Goal: Transaction & Acquisition: Download file/media

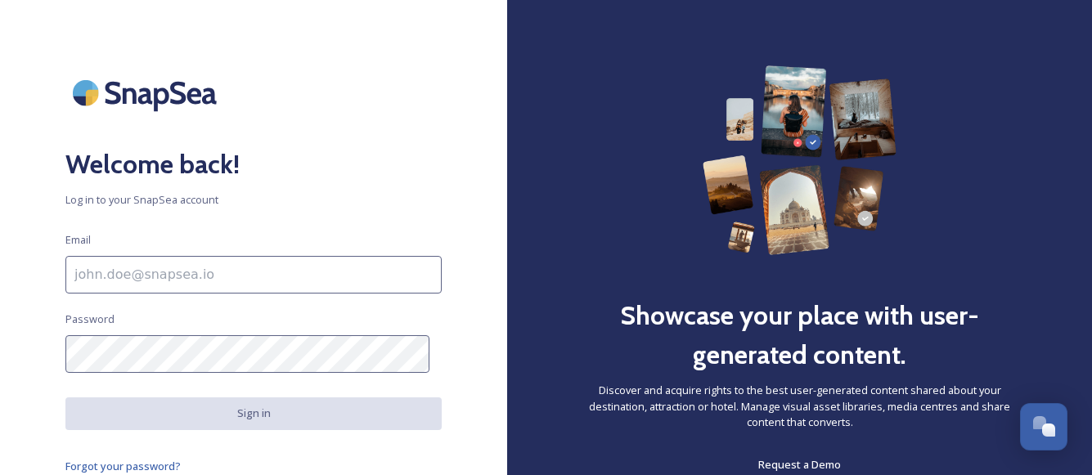
click at [266, 269] on input at bounding box center [253, 275] width 376 height 38
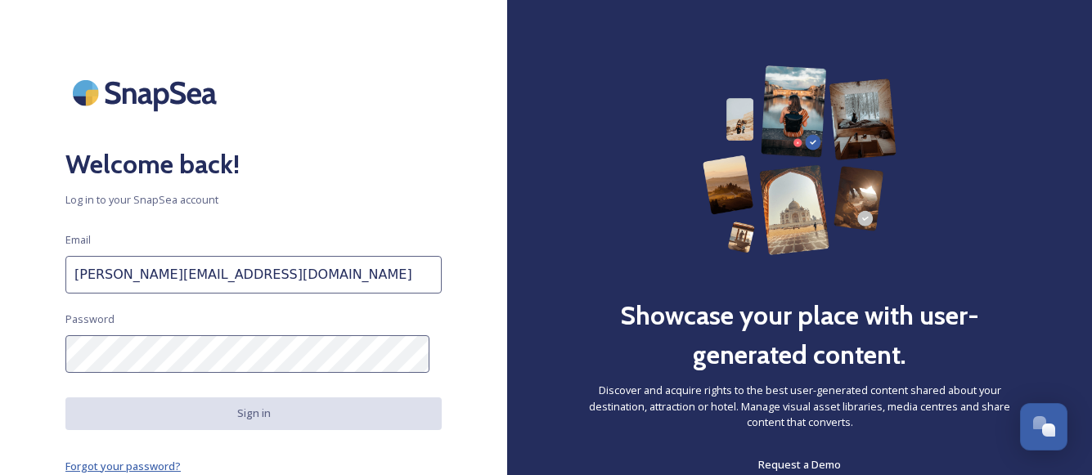
type input "[PERSON_NAME][EMAIL_ADDRESS][DOMAIN_NAME]"
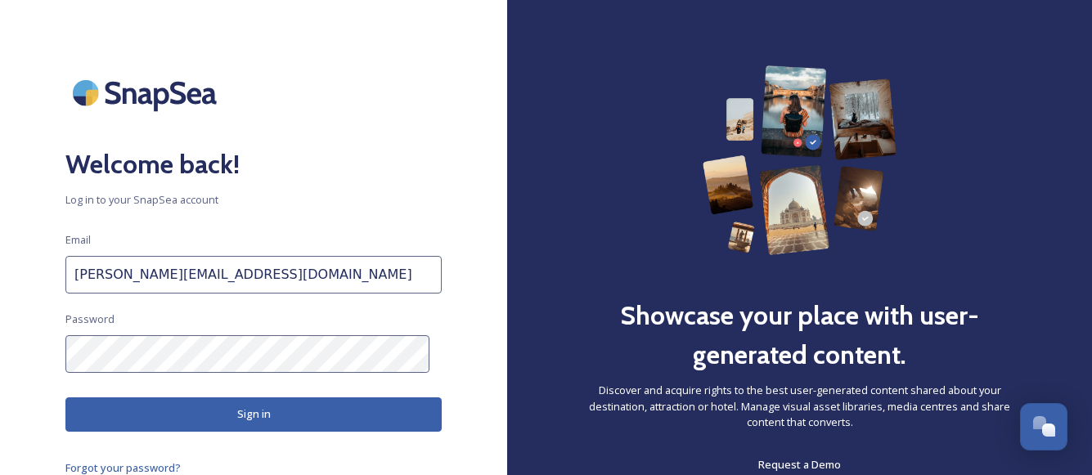
click at [183, 403] on button "Sign in" at bounding box center [253, 415] width 376 height 34
click at [411, 414] on button "Sign in" at bounding box center [253, 415] width 376 height 34
click at [308, 427] on button "Sign in" at bounding box center [253, 415] width 376 height 34
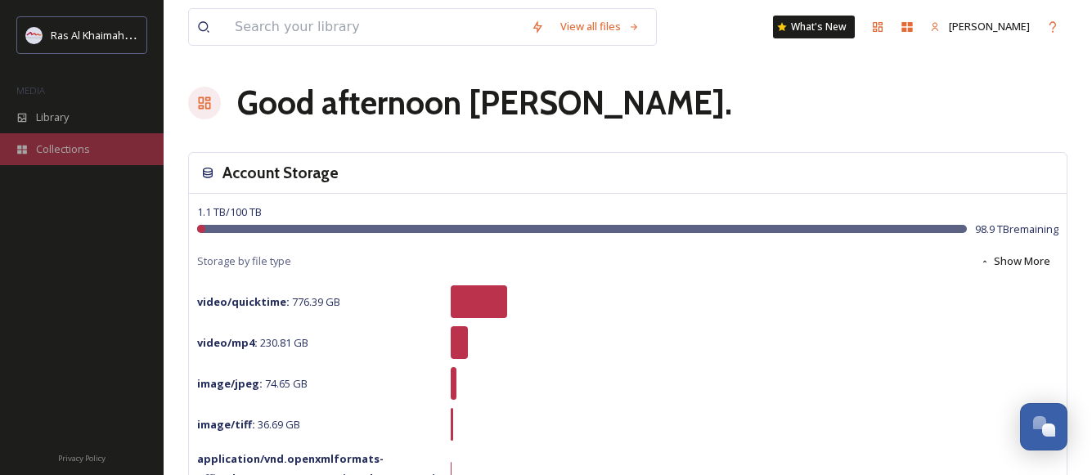
click at [76, 145] on span "Collections" at bounding box center [63, 150] width 54 height 16
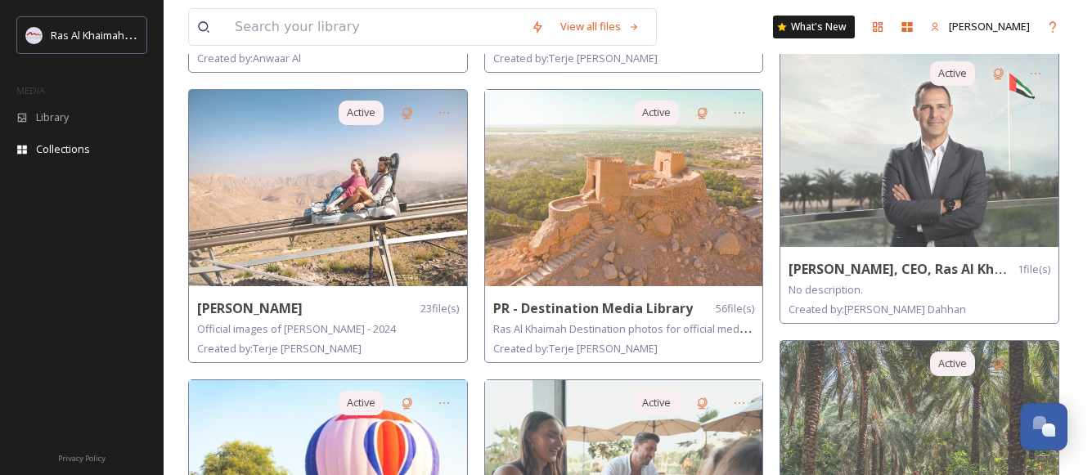
scroll to position [957, 0]
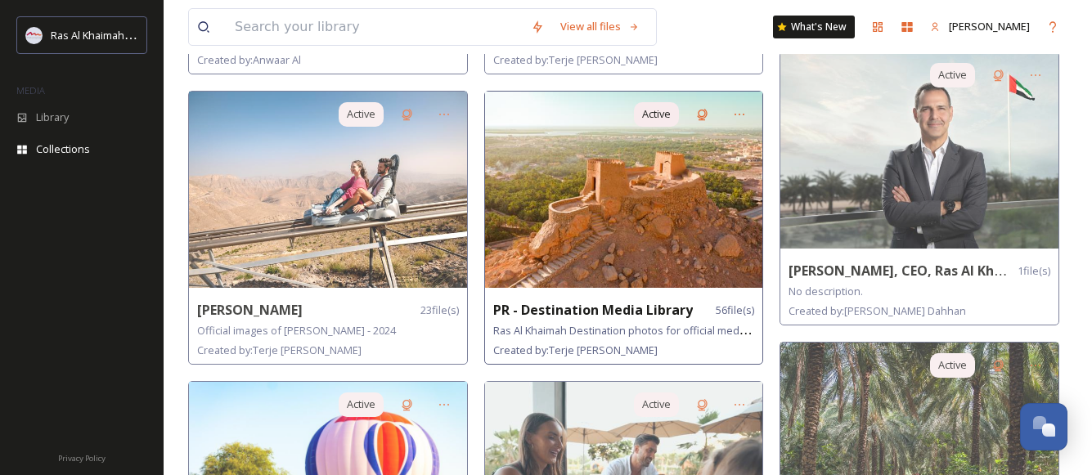
click at [536, 236] on img at bounding box center [624, 190] width 278 height 196
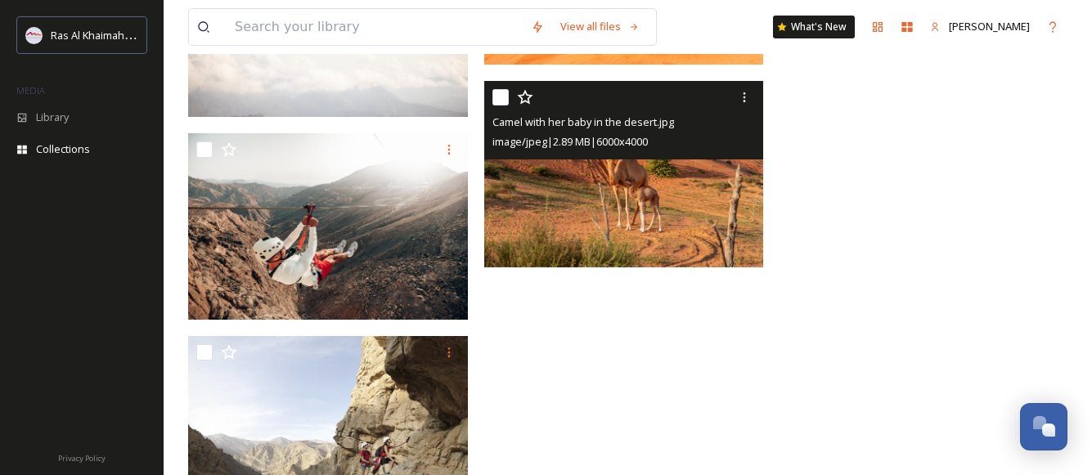
scroll to position [4141, 0]
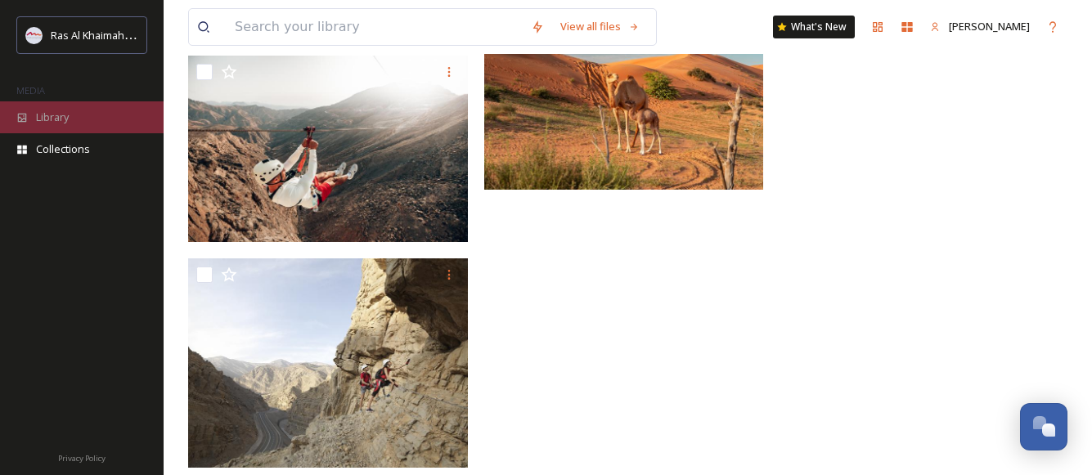
click at [76, 121] on div "Library" at bounding box center [82, 117] width 164 height 32
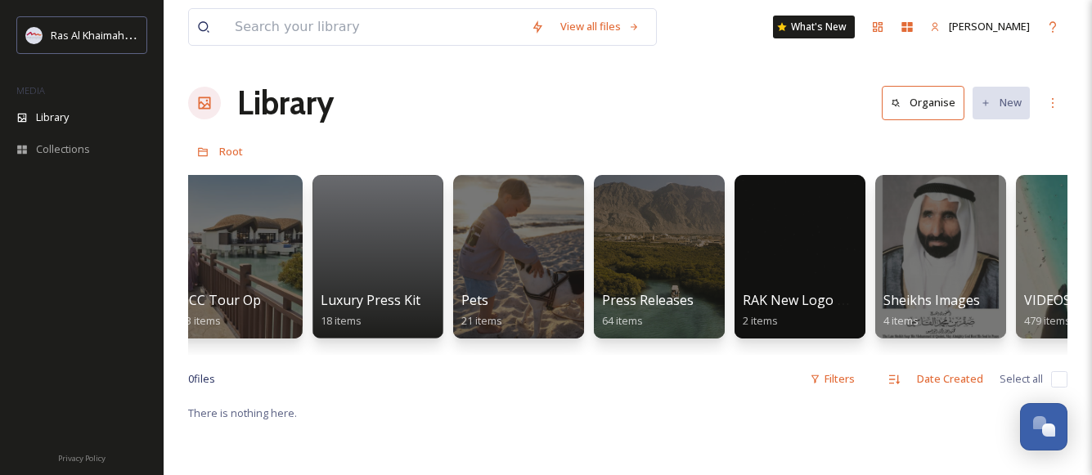
scroll to position [0, 2838]
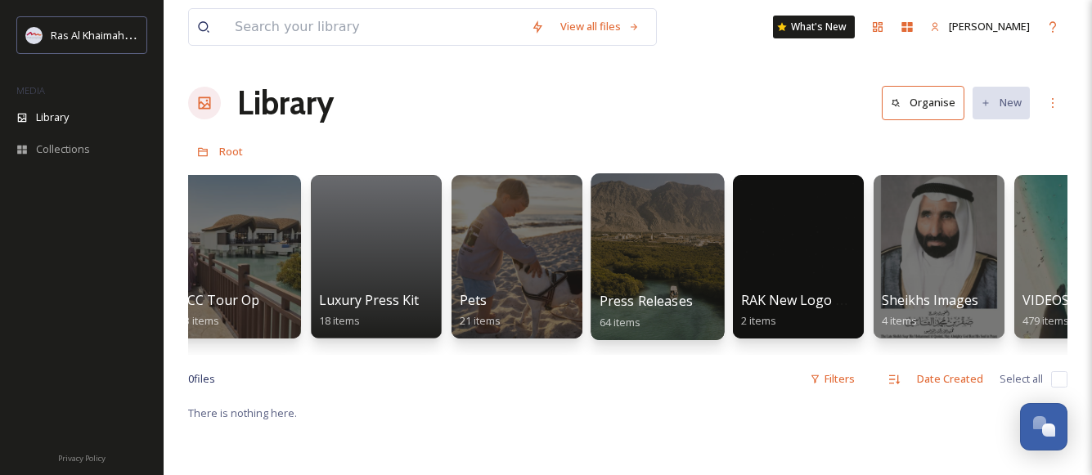
click at [664, 251] on div at bounding box center [657, 256] width 133 height 167
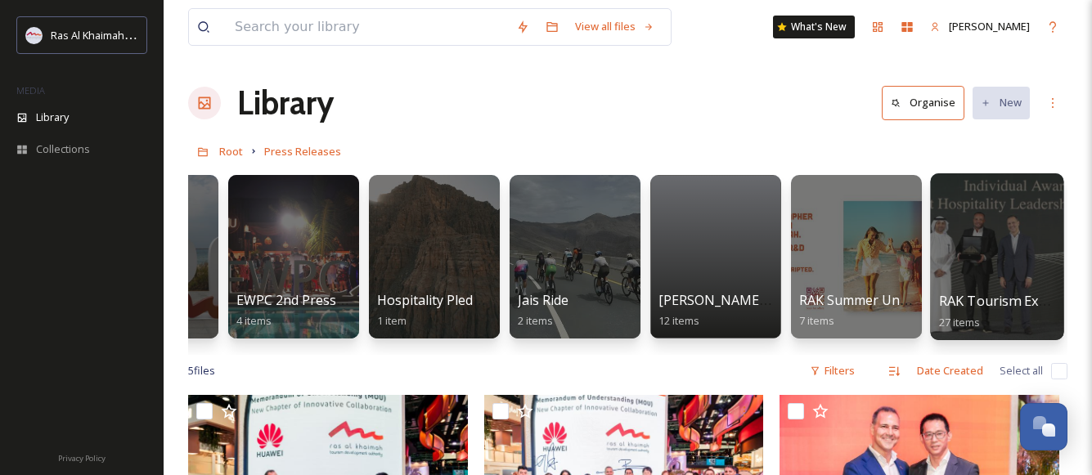
click at [1011, 265] on div at bounding box center [996, 256] width 133 height 167
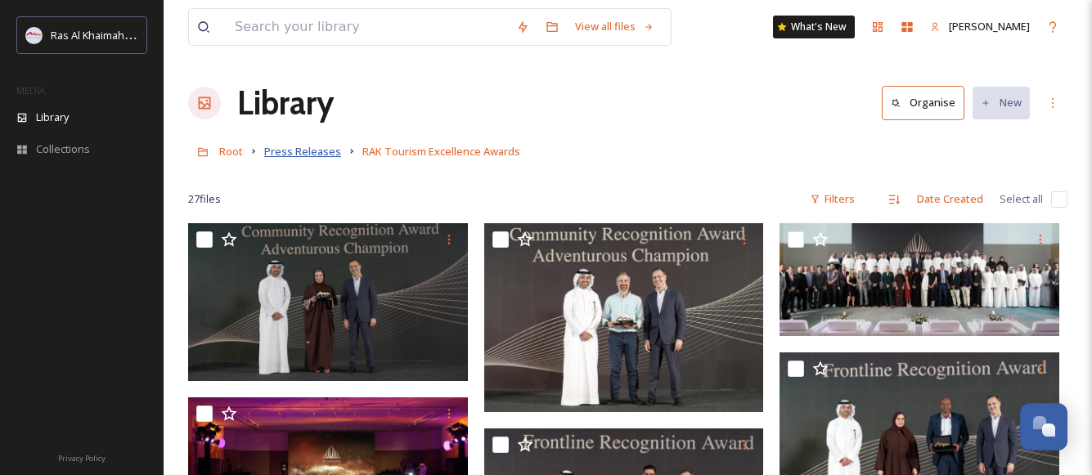
click at [291, 151] on span "Press Releases" at bounding box center [302, 151] width 77 height 15
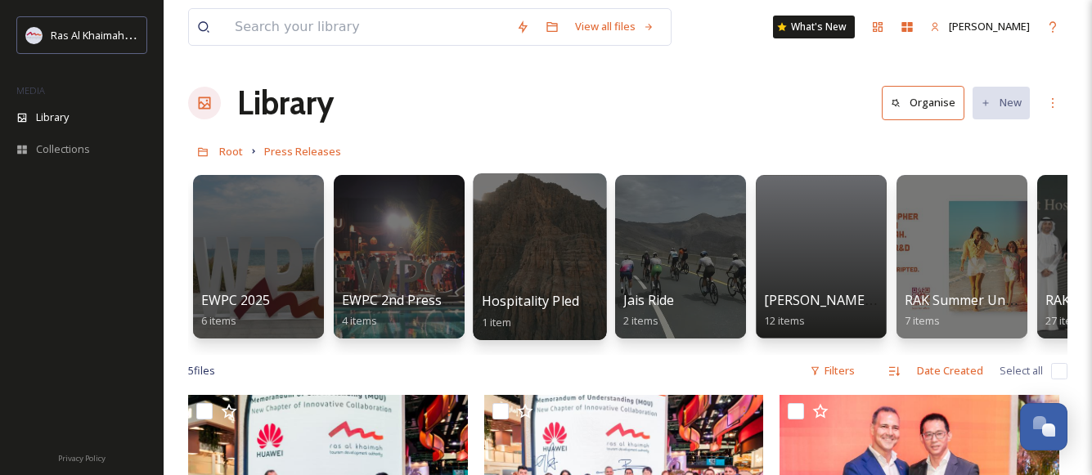
click at [534, 254] on div at bounding box center [539, 256] width 133 height 167
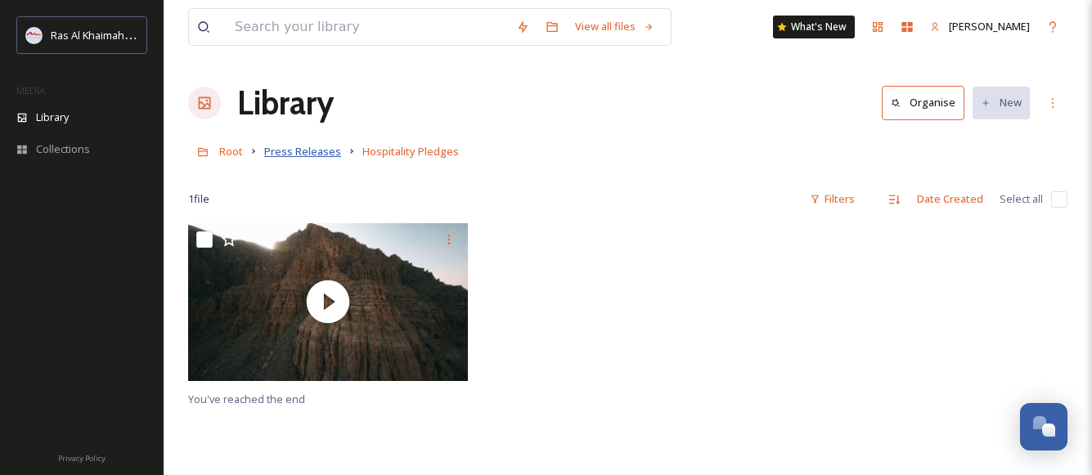
click at [297, 153] on span "Press Releases" at bounding box center [302, 151] width 77 height 15
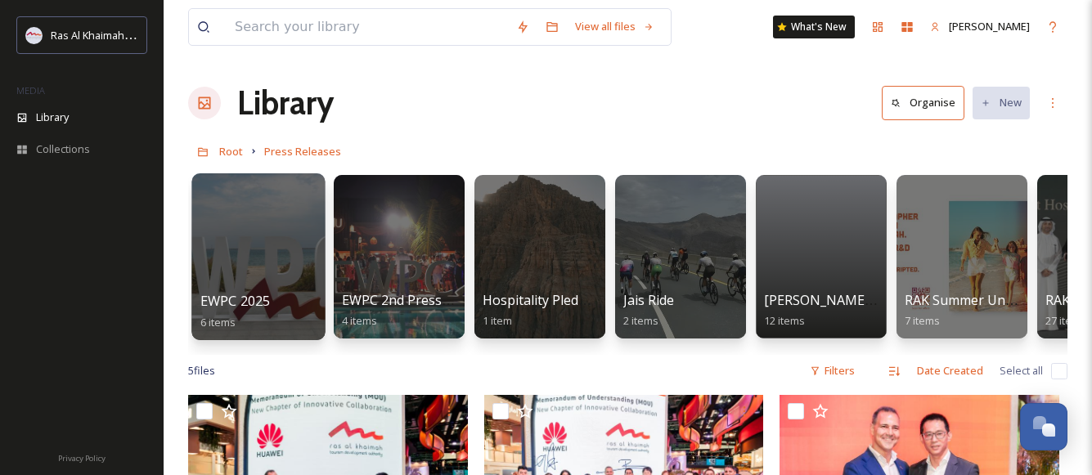
click at [251, 256] on div at bounding box center [257, 256] width 133 height 167
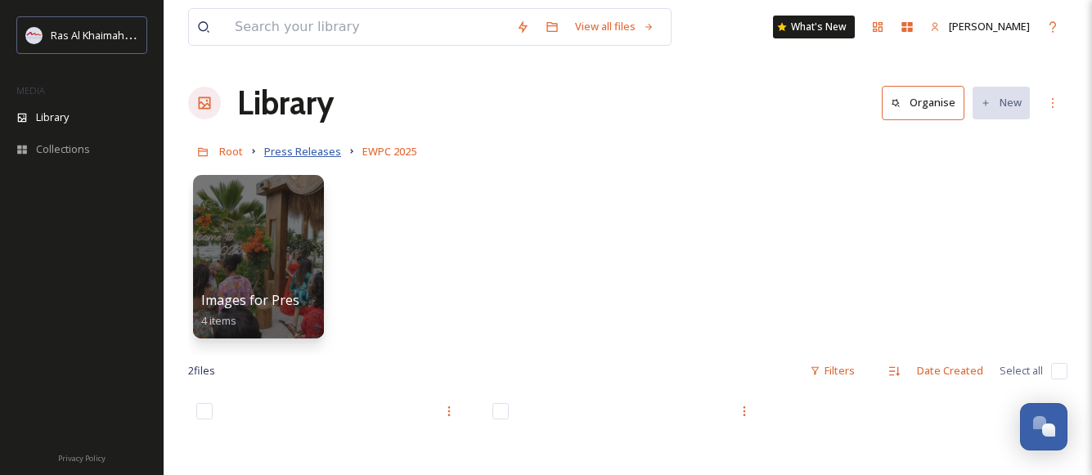
click at [309, 148] on span "Press Releases" at bounding box center [302, 151] width 77 height 15
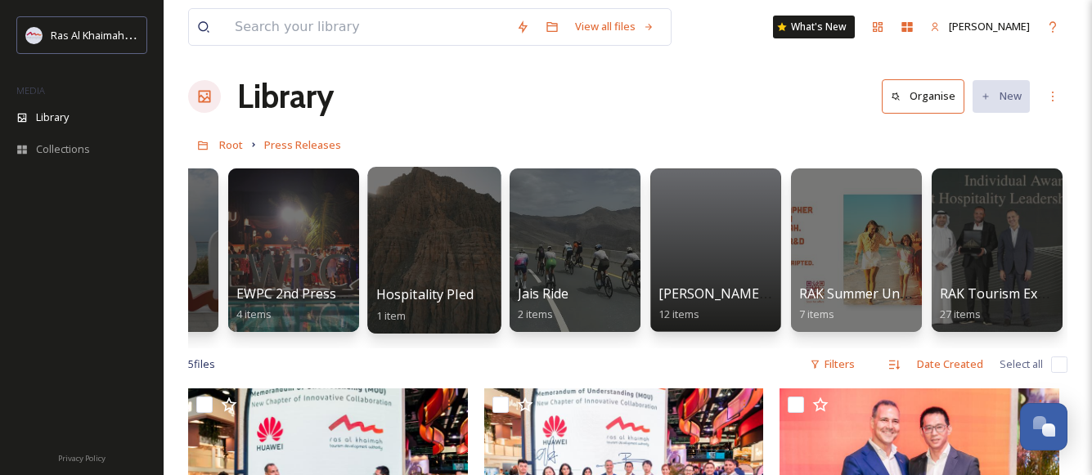
scroll to position [5, 0]
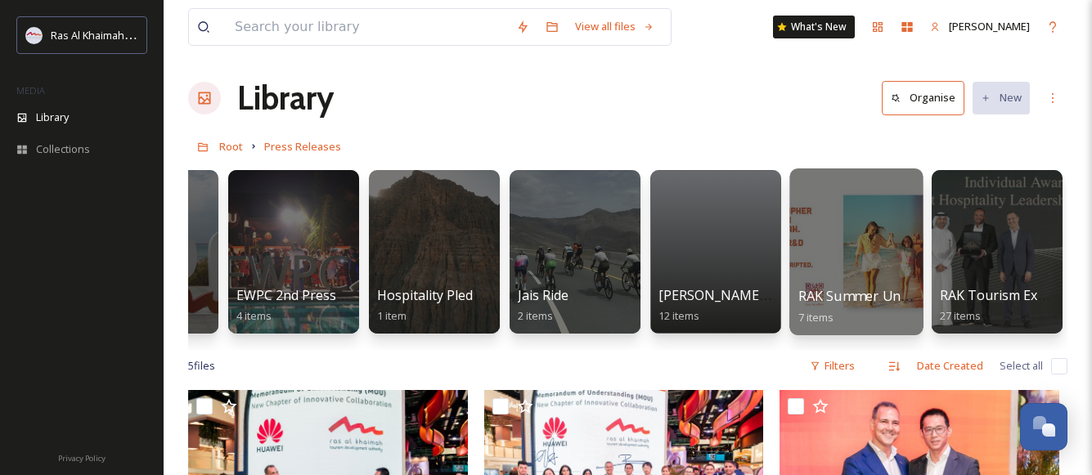
click at [856, 245] on div at bounding box center [856, 252] width 133 height 167
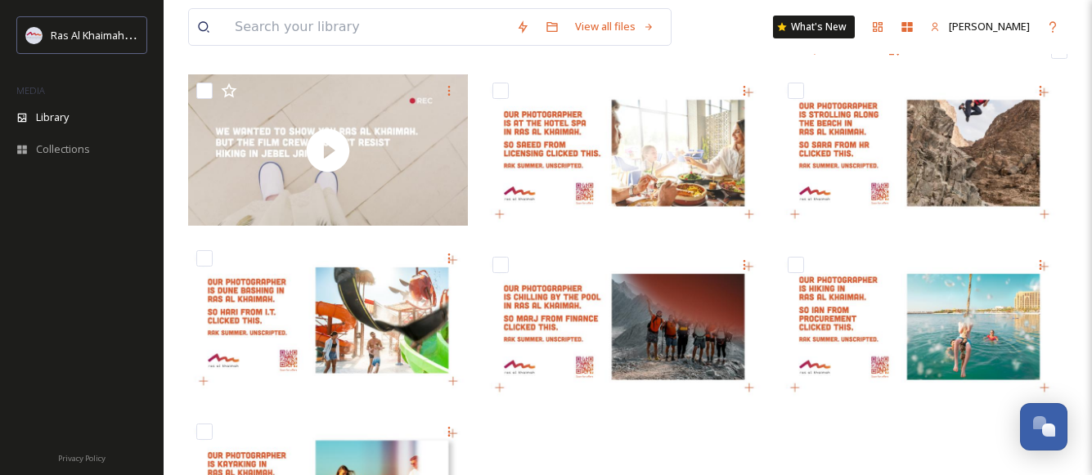
scroll to position [275, 0]
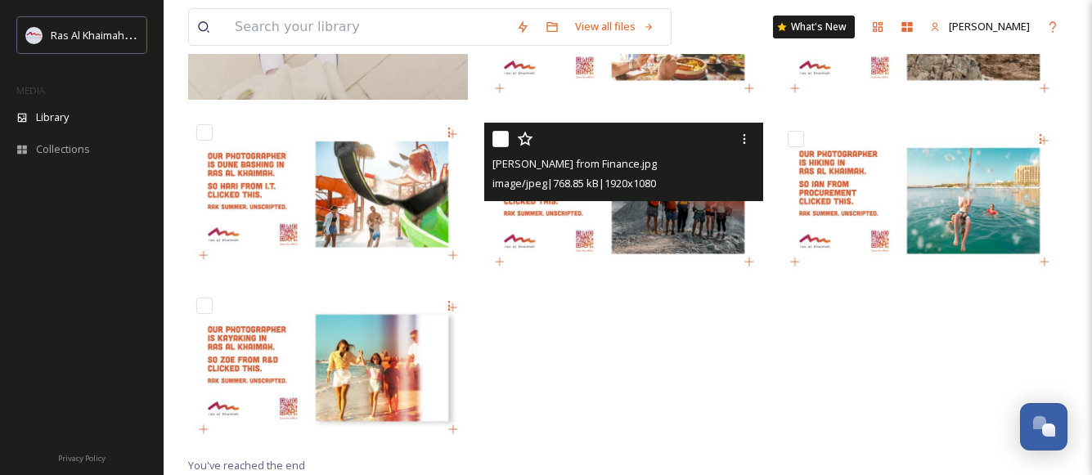
click at [557, 209] on img at bounding box center [624, 201] width 280 height 157
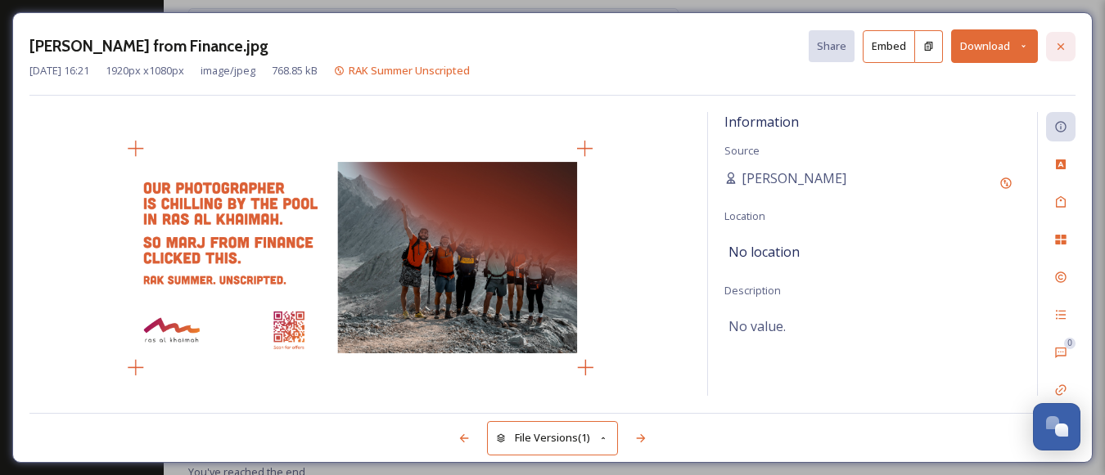
click at [1061, 45] on icon at bounding box center [1060, 46] width 7 height 7
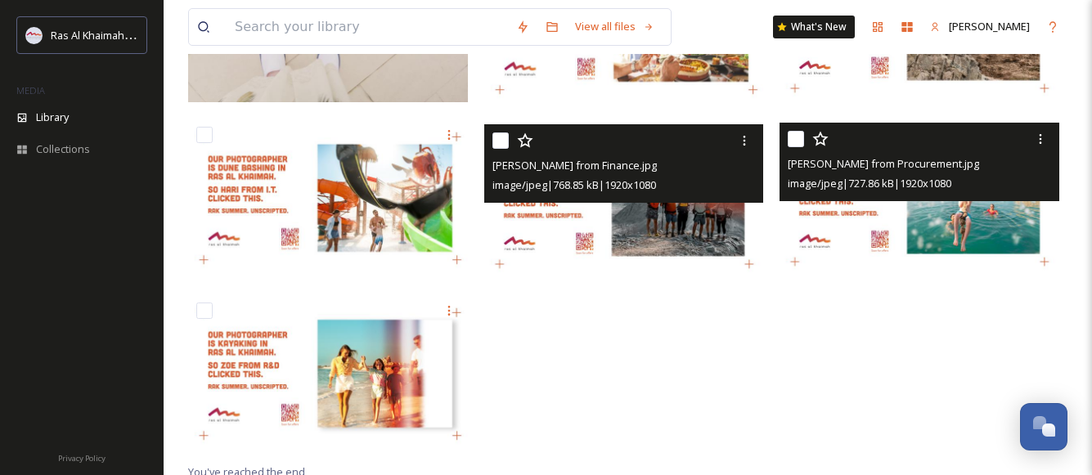
click at [992, 155] on div "[PERSON_NAME] from Procurement.jpg" at bounding box center [922, 164] width 268 height 20
click at [963, 212] on img at bounding box center [920, 201] width 280 height 157
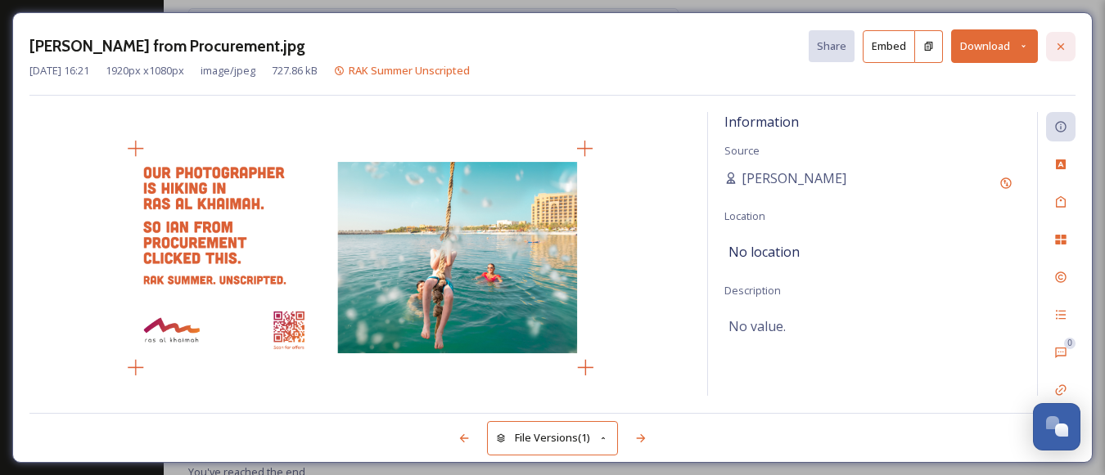
click at [1059, 52] on icon at bounding box center [1060, 46] width 13 height 13
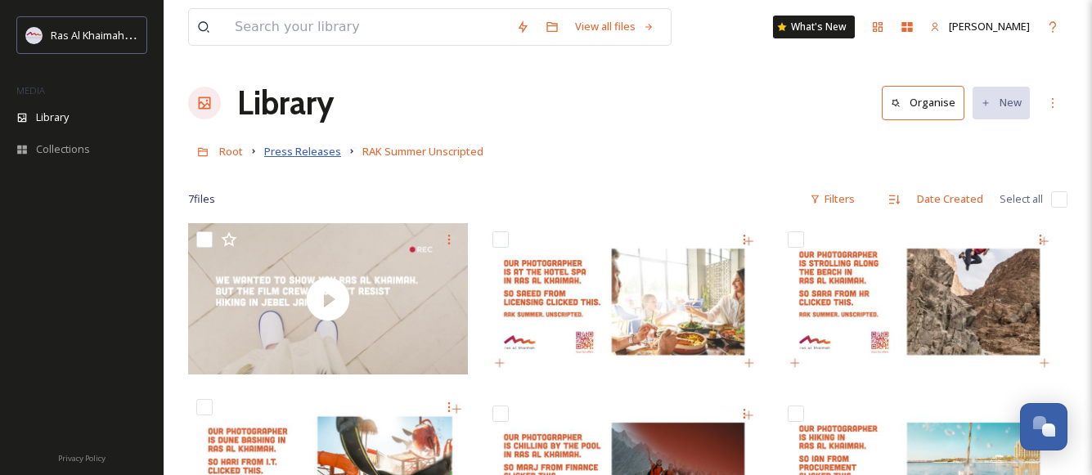
click at [320, 146] on span "Press Releases" at bounding box center [302, 151] width 77 height 15
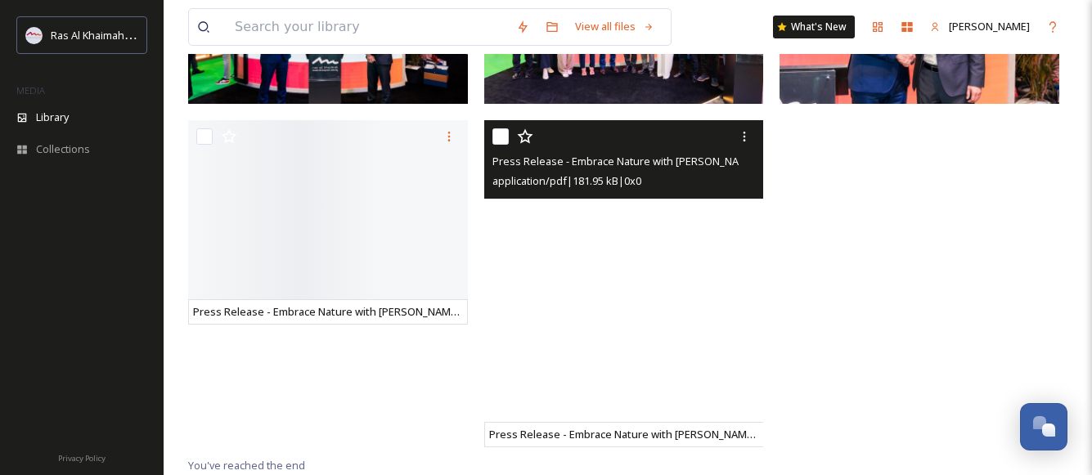
scroll to position [488, 0]
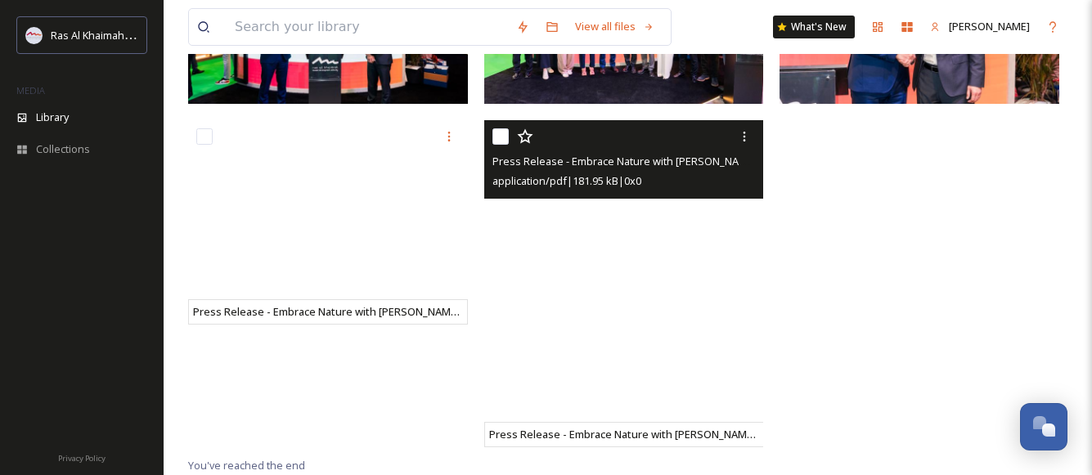
click at [597, 161] on span "Press Release - Embrace Nature with [PERSON_NAME]’s Best Outdoor Season Yet.pdf" at bounding box center [702, 161] width 418 height 16
click at [743, 142] on icon at bounding box center [744, 136] width 13 height 13
click at [732, 173] on span "View File" at bounding box center [721, 172] width 43 height 16
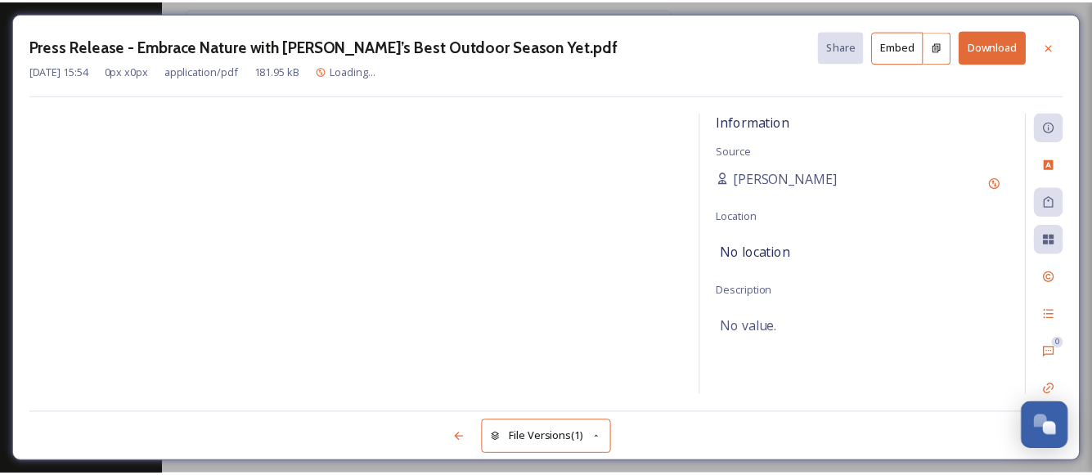
scroll to position [0, 93]
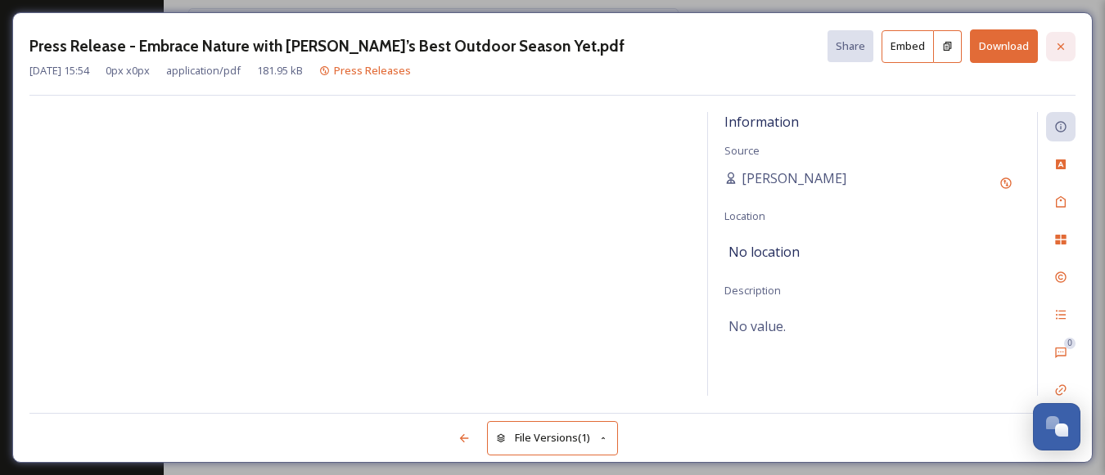
click at [1068, 47] on div at bounding box center [1060, 46] width 29 height 29
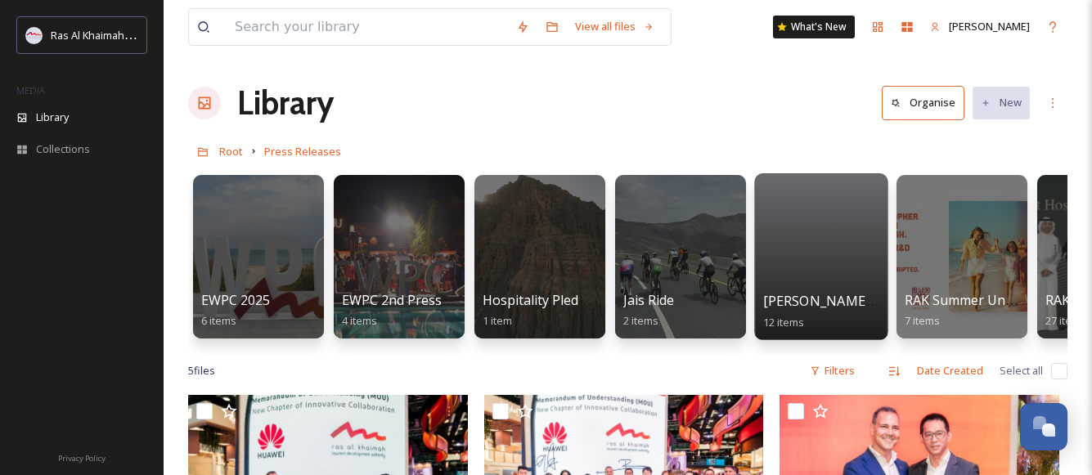
click at [808, 244] on div at bounding box center [820, 256] width 133 height 167
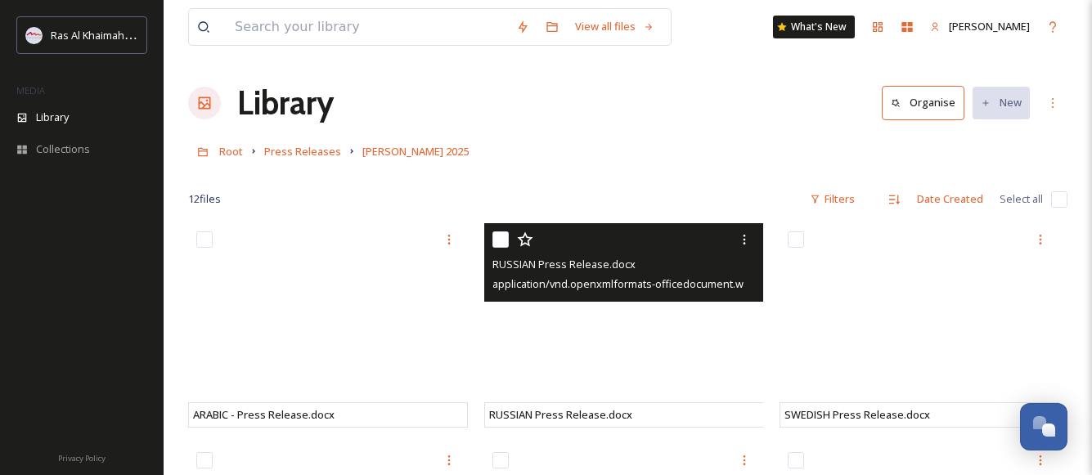
click at [628, 272] on span "RUSSIAN Press Release.docx" at bounding box center [564, 264] width 143 height 15
click at [606, 280] on span "application/vnd.openxmlformats-officedocument.wordprocessingml.document | 2.36 …" at bounding box center [719, 284] width 453 height 16
click at [745, 237] on icon at bounding box center [744, 239] width 13 height 13
click at [723, 263] on div "View File" at bounding box center [725, 275] width 66 height 32
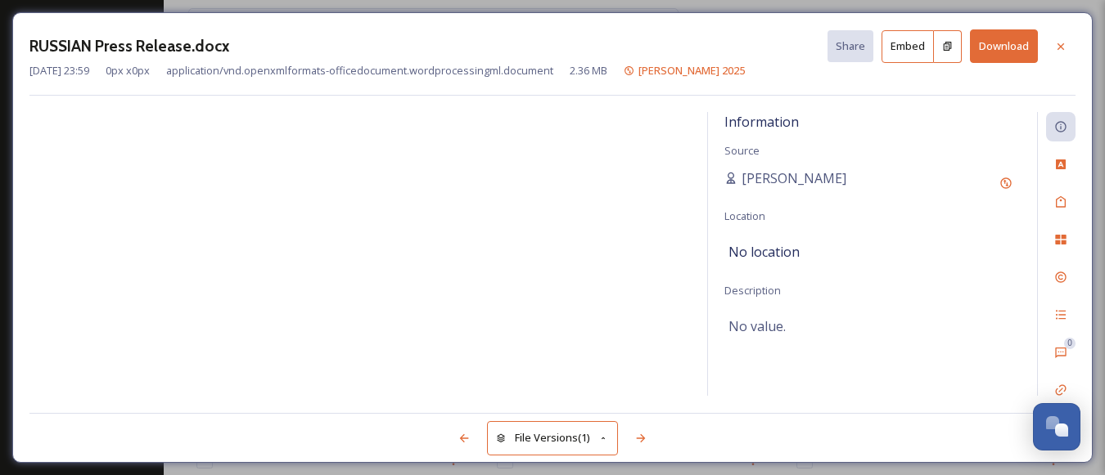
click at [1009, 57] on button "Download" at bounding box center [1004, 46] width 68 height 34
